Goal: Navigation & Orientation: Find specific page/section

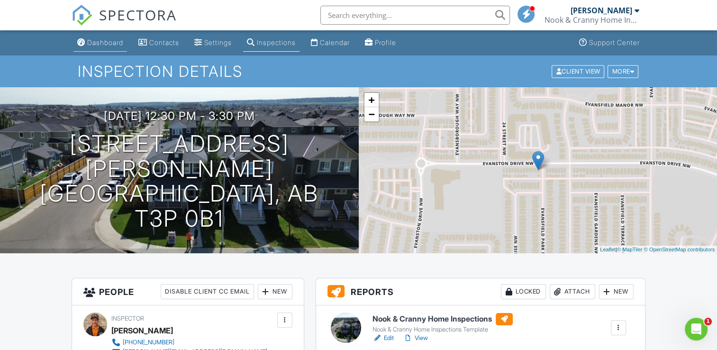
click at [108, 43] on div "Dashboard" at bounding box center [105, 42] width 36 height 8
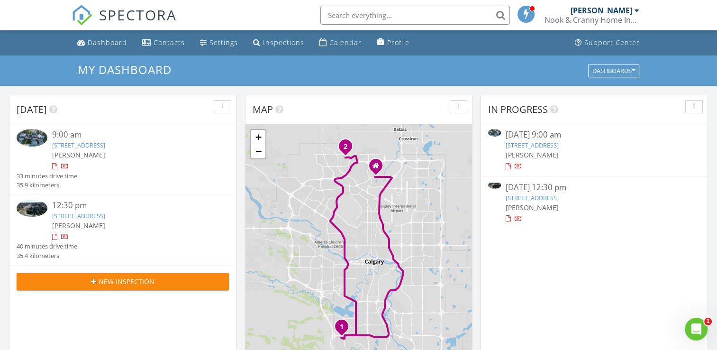
click at [105, 147] on link "121 Woodford Close SW, Calgary, AB T2W 6E2" at bounding box center [78, 145] width 53 height 9
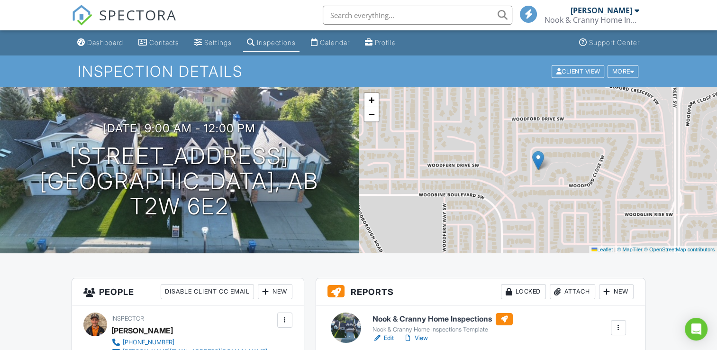
click at [421, 320] on h6 "Nook & Cranny Home Inspections" at bounding box center [442, 319] width 140 height 12
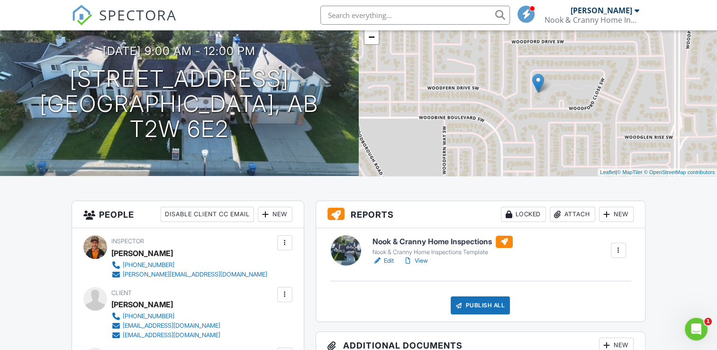
scroll to position [142, 0]
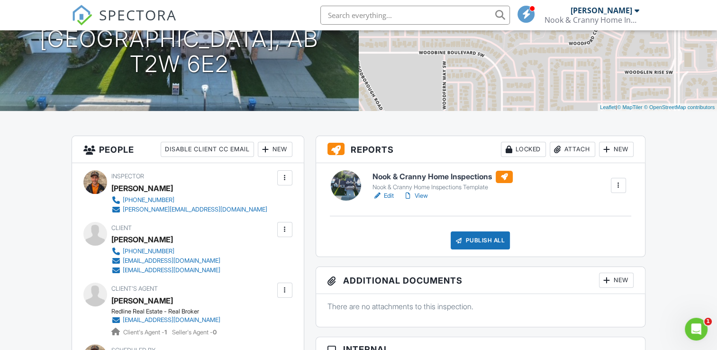
click at [412, 180] on h6 "Nook & Cranny Home Inspections" at bounding box center [442, 177] width 140 height 12
